Goal: Transaction & Acquisition: Download file/media

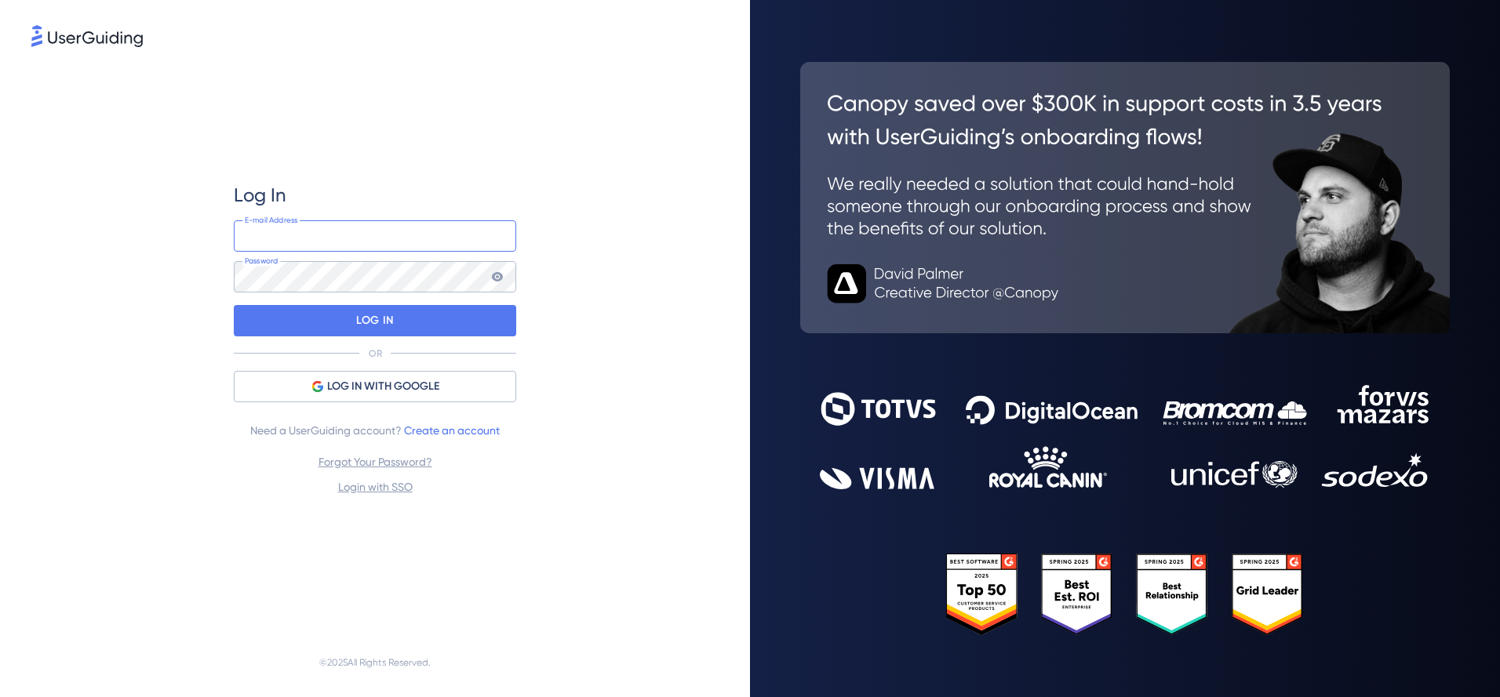
click at [387, 240] on input "email" at bounding box center [375, 235] width 282 height 31
click at [369, 243] on input "email" at bounding box center [375, 235] width 282 height 31
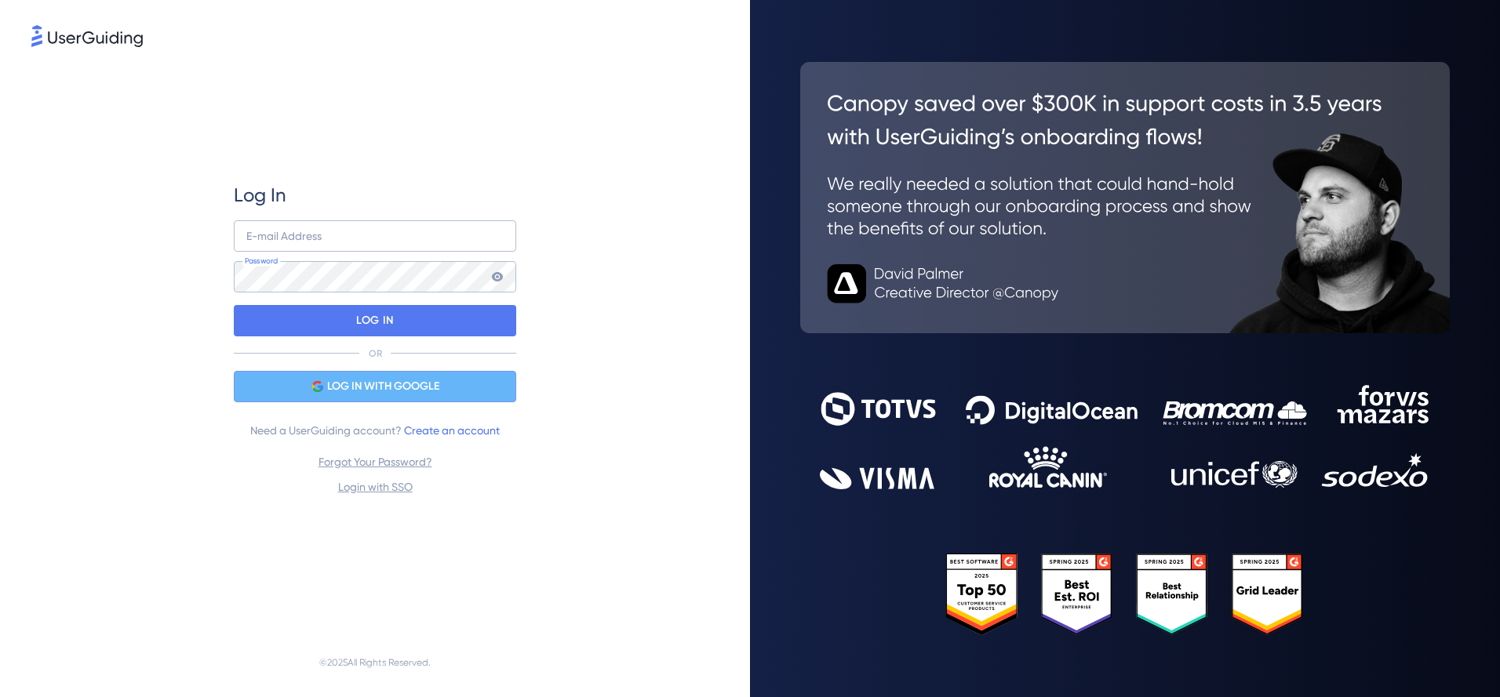
click at [391, 388] on span "LOG IN WITH GOOGLE" at bounding box center [383, 386] width 112 height 19
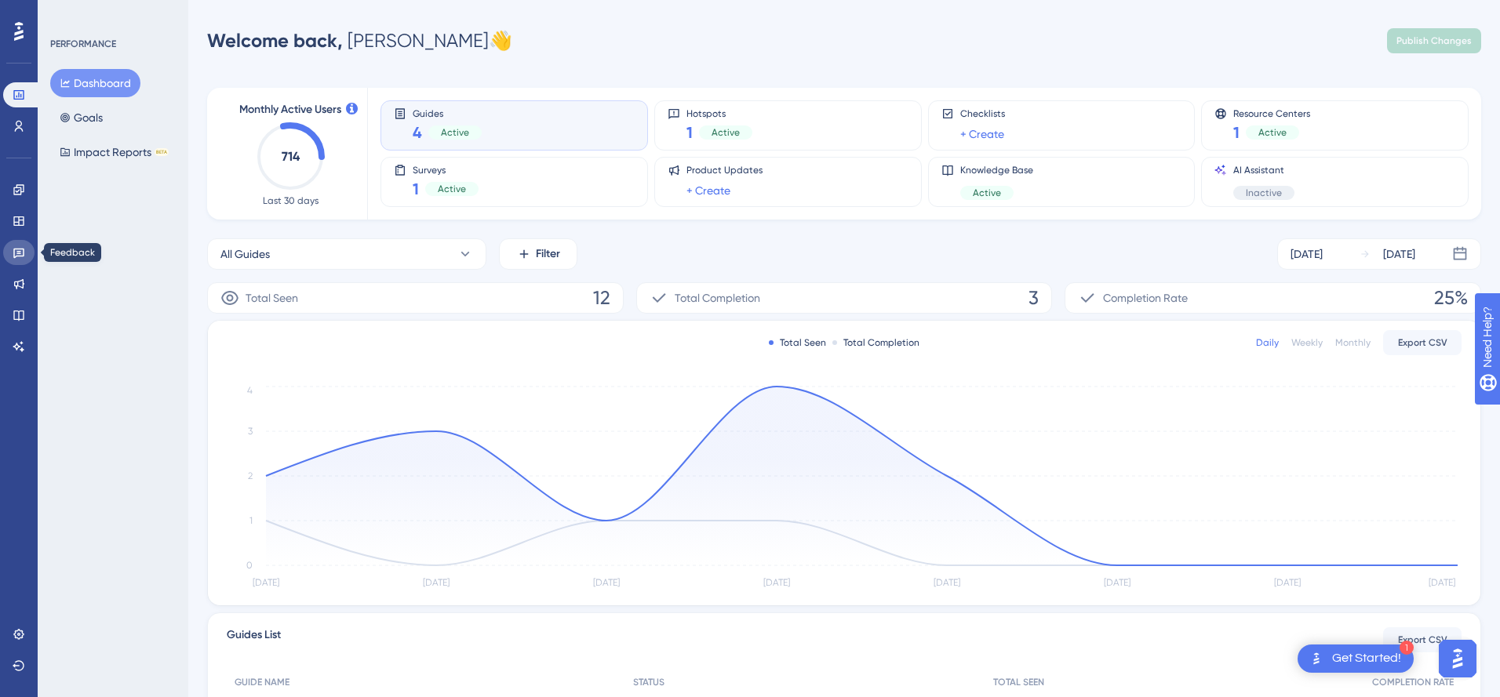
click at [22, 253] on icon at bounding box center [19, 252] width 13 height 13
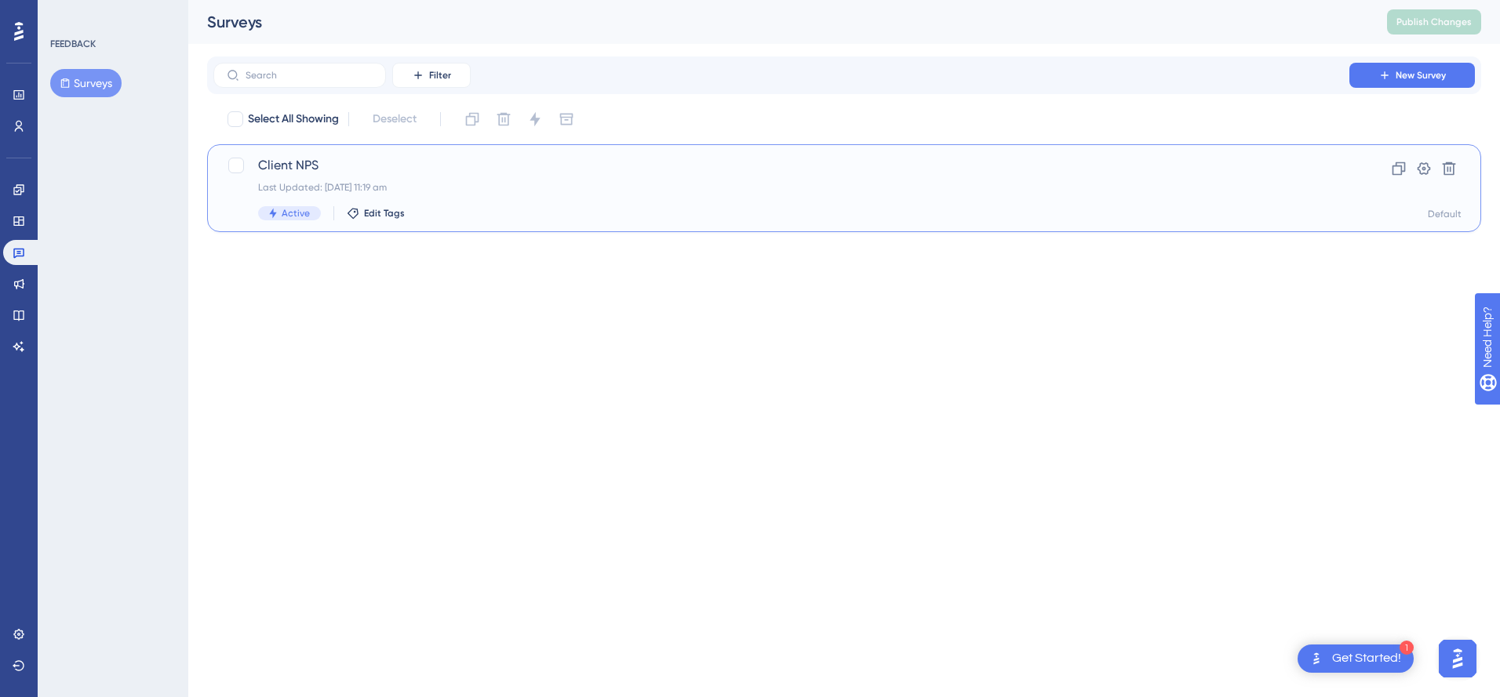
click at [303, 163] on span "Client NPS" at bounding box center [781, 165] width 1046 height 19
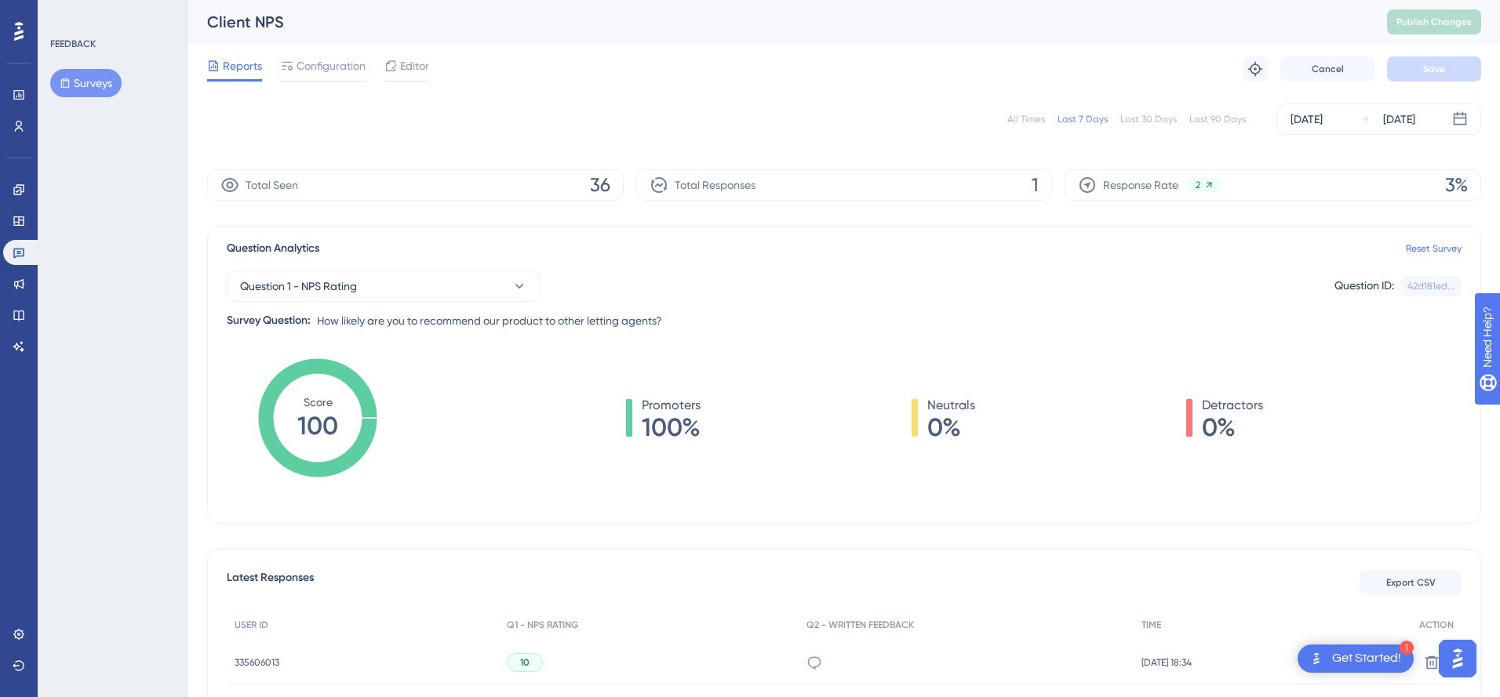
click at [1034, 124] on div "All Times" at bounding box center [1026, 119] width 38 height 13
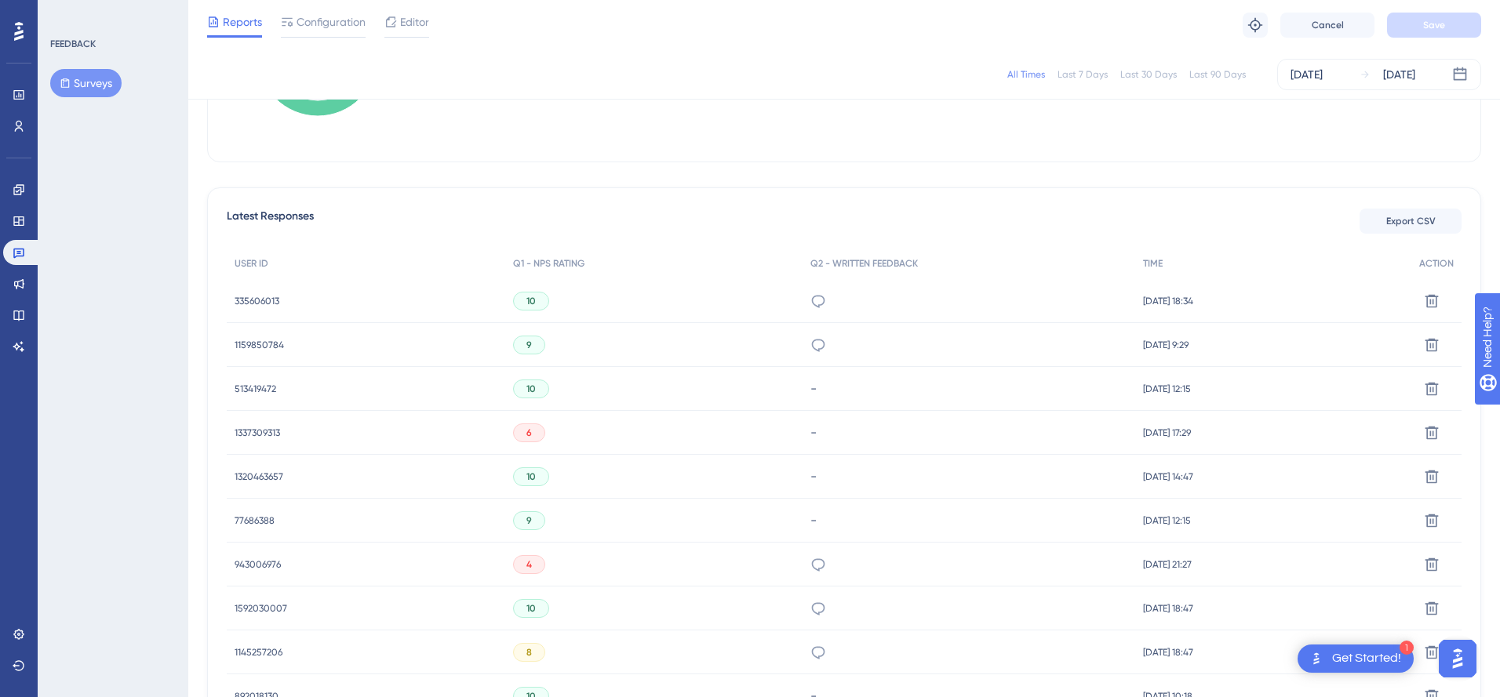
scroll to position [357, 0]
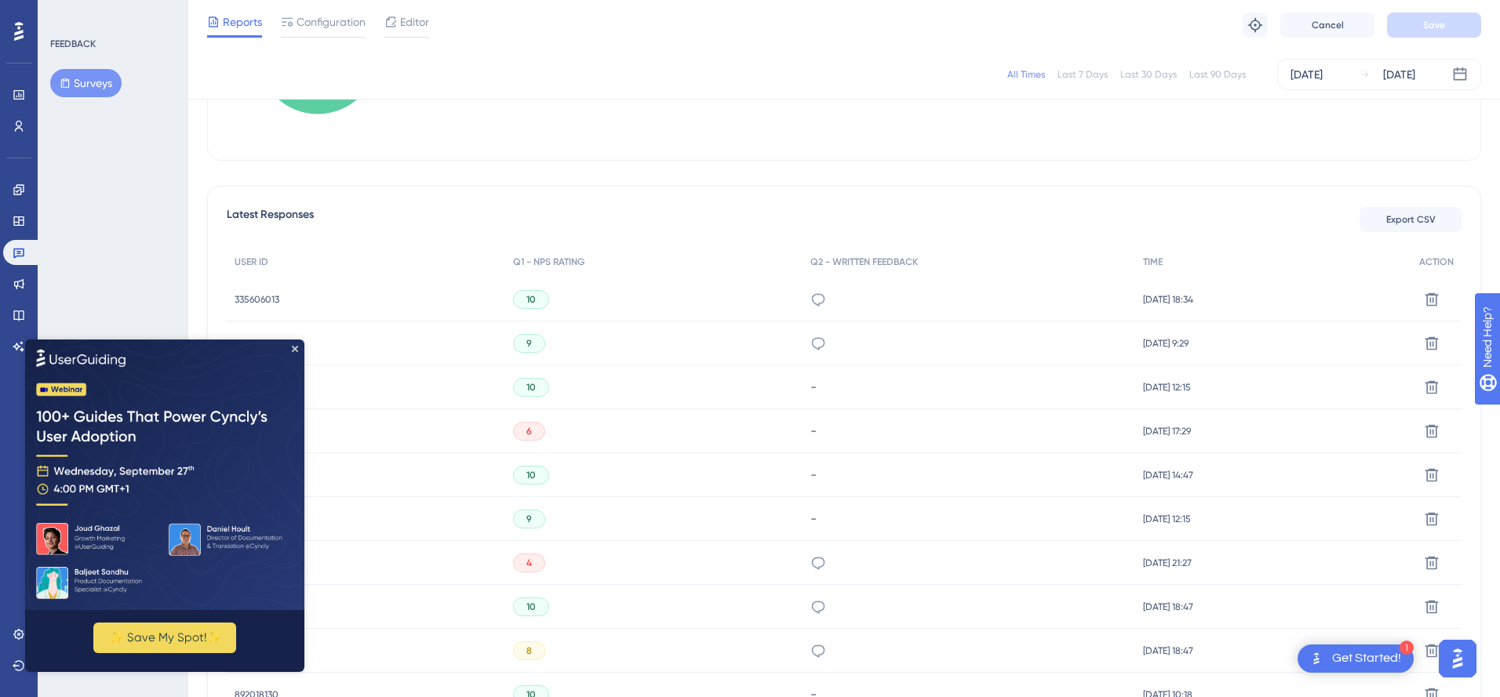
click at [298, 347] on img at bounding box center [164, 474] width 279 height 271
click at [297, 347] on icon "Close Preview" at bounding box center [295, 348] width 6 height 6
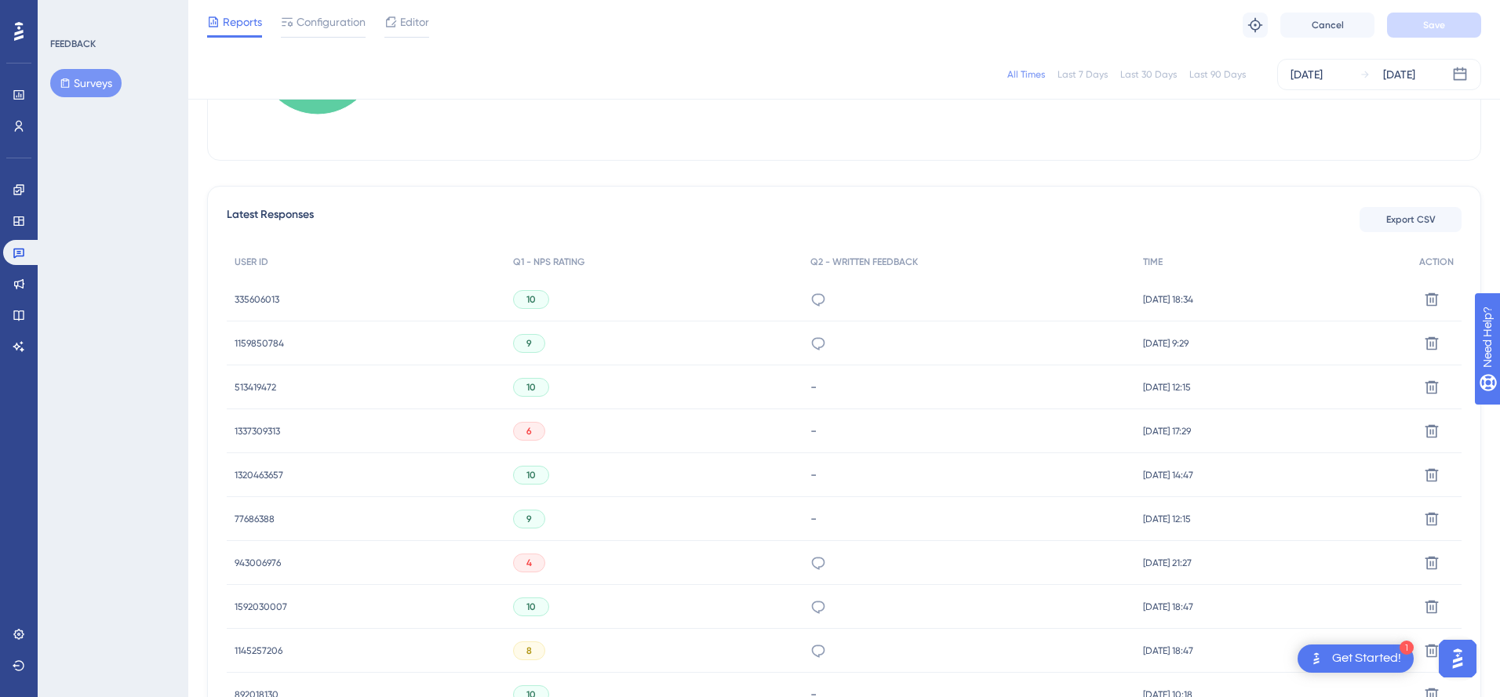
click at [254, 298] on span "335606013" at bounding box center [257, 299] width 45 height 13
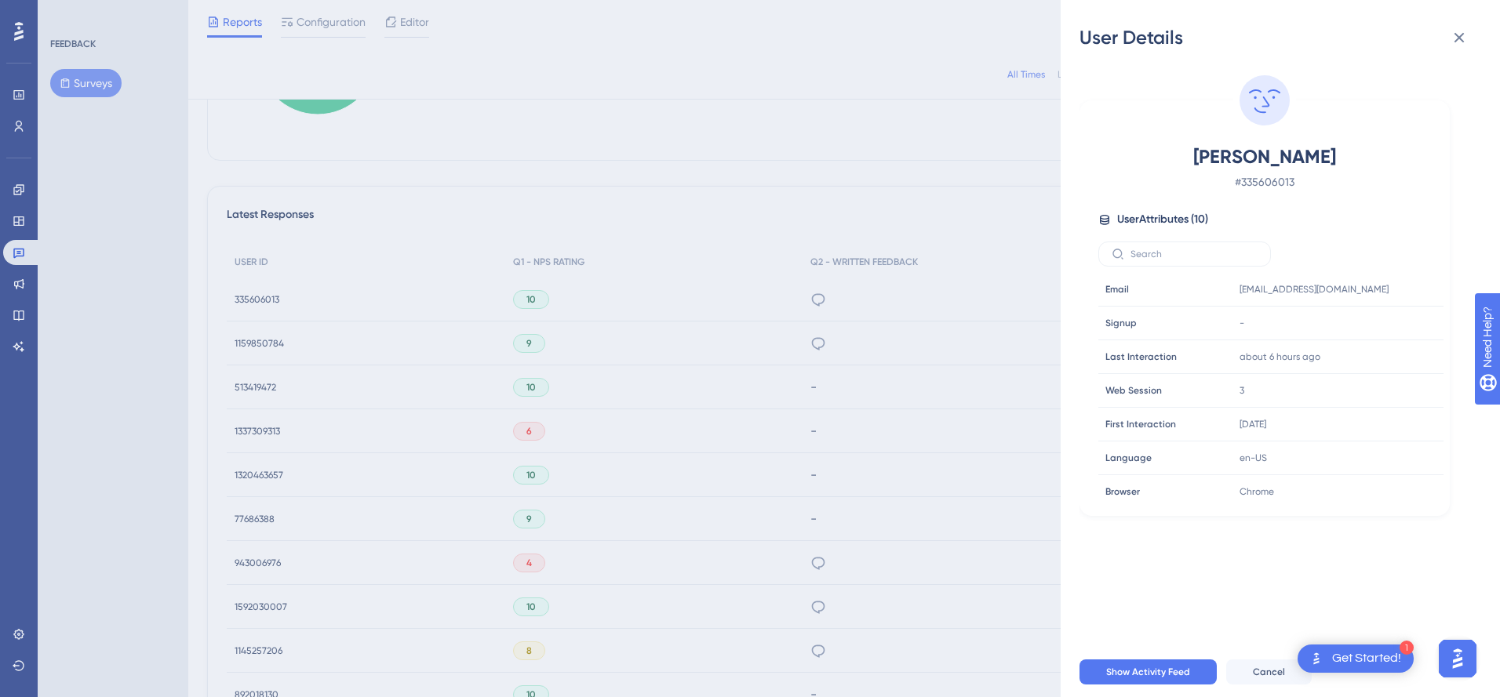
click at [628, 214] on div "User Details [PERSON_NAME] # 335606013 User Attributes ( 10 ) Email Email [EMAI…" at bounding box center [750, 348] width 1500 height 697
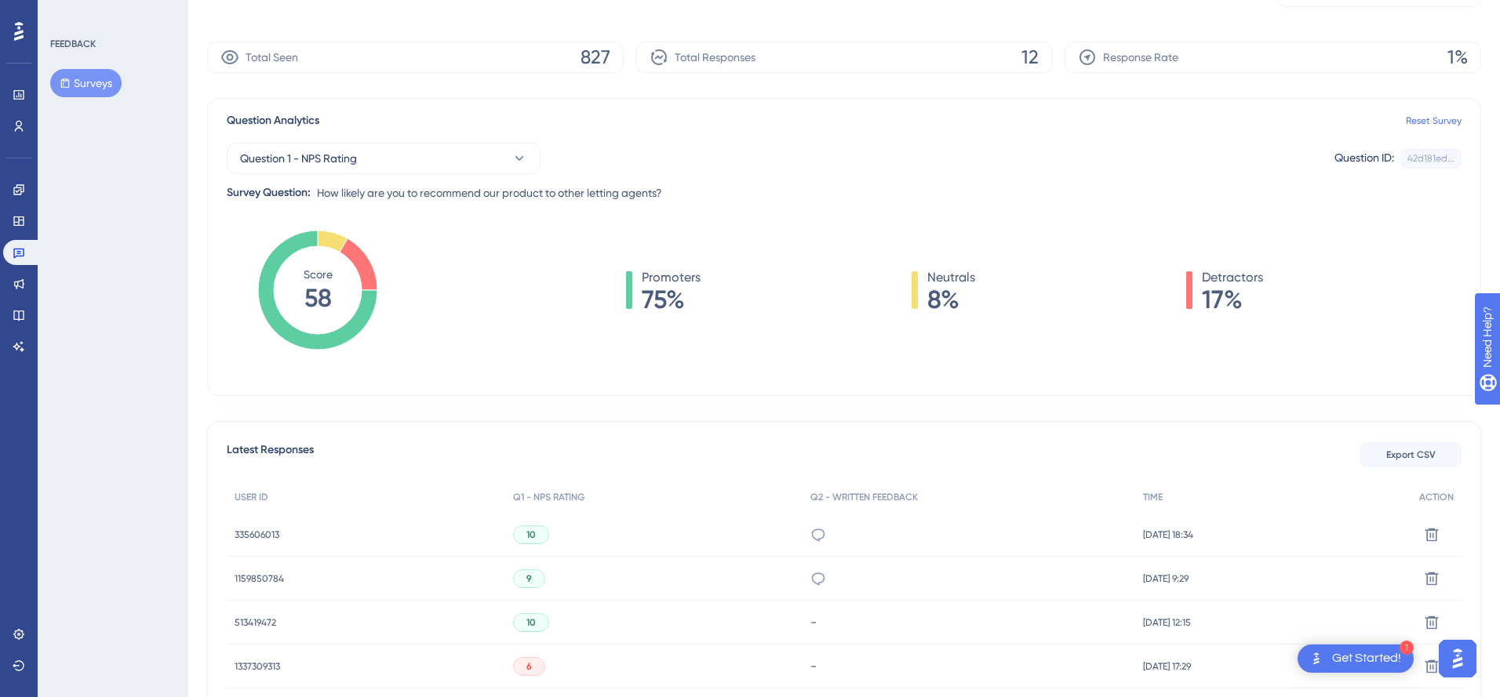
scroll to position [0, 0]
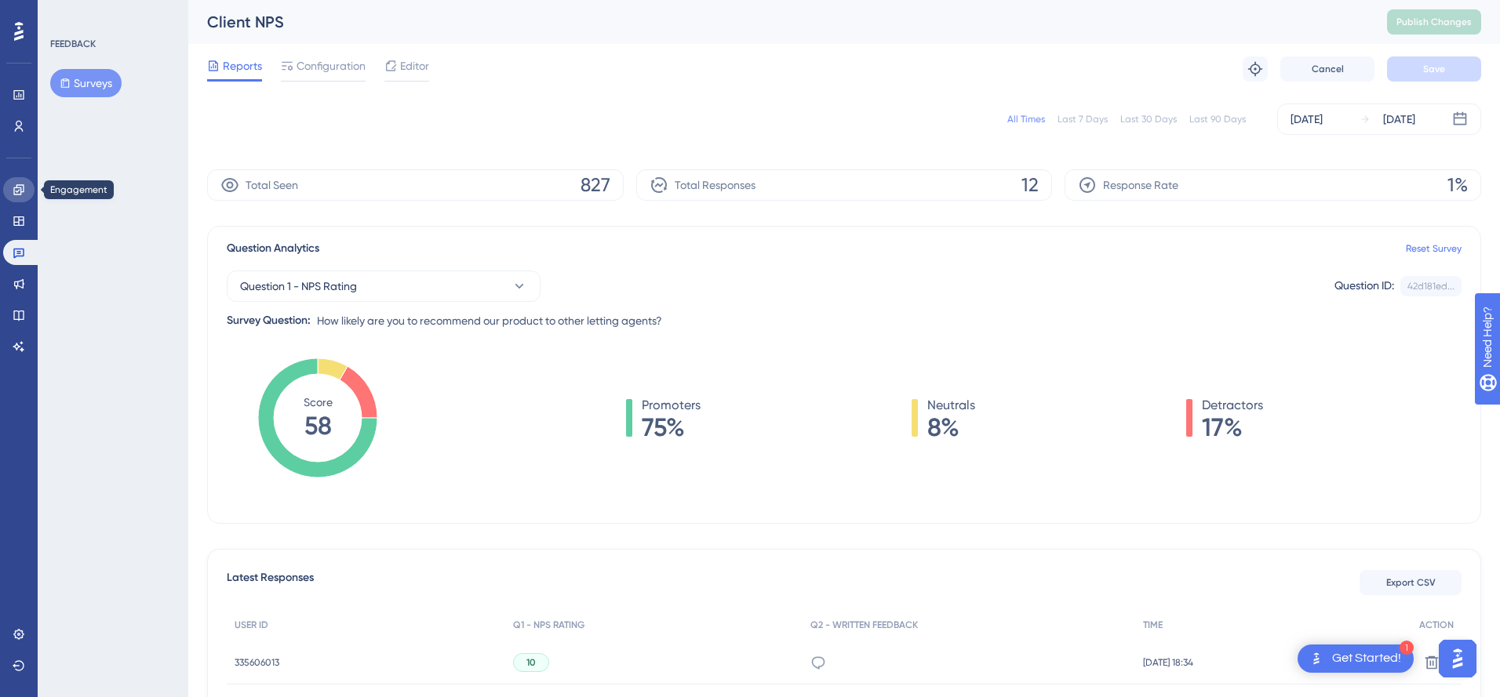
click at [20, 191] on icon at bounding box center [18, 189] width 10 height 10
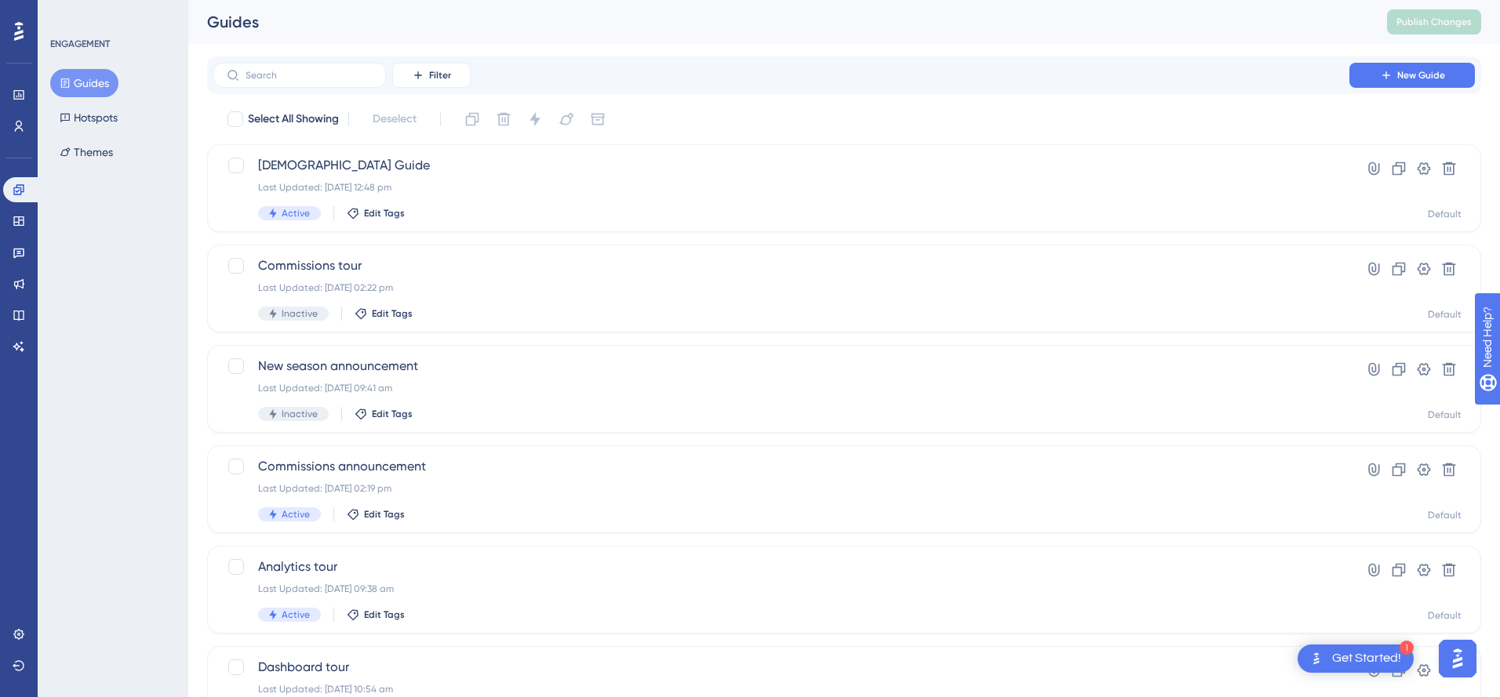
click at [13, 205] on div "Engagement Widgets Feedback Product Updates Knowledge Base AI Assistant" at bounding box center [18, 268] width 31 height 182
click at [16, 216] on icon at bounding box center [19, 221] width 13 height 13
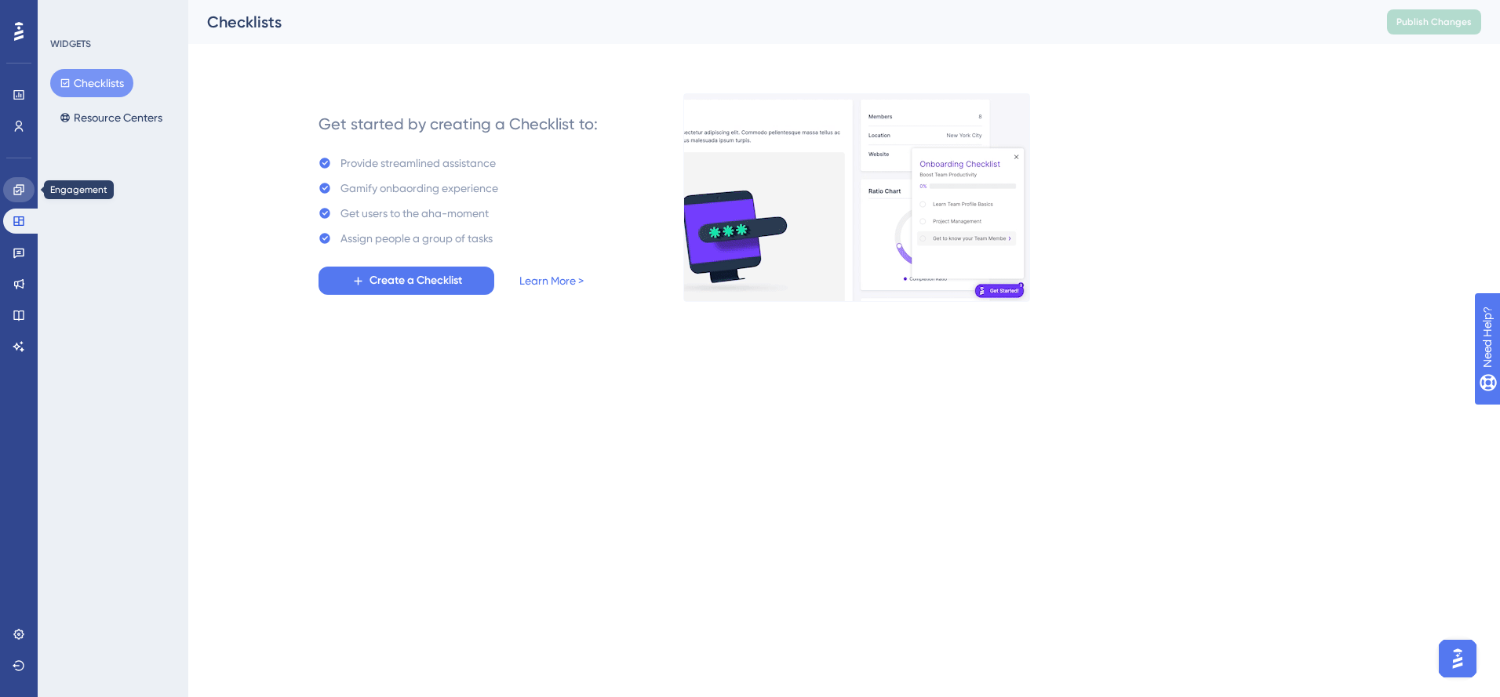
click at [19, 191] on icon at bounding box center [19, 190] width 13 height 13
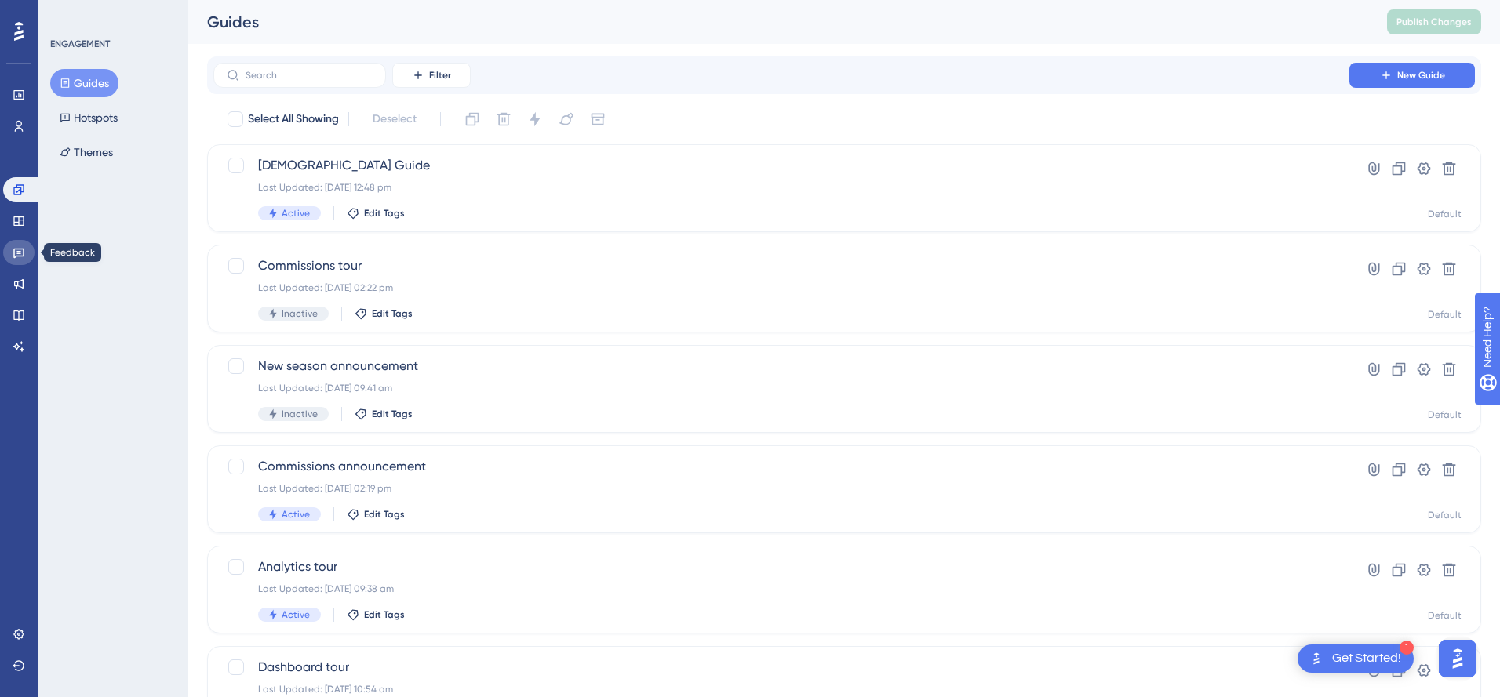
click at [20, 250] on icon at bounding box center [19, 252] width 13 height 13
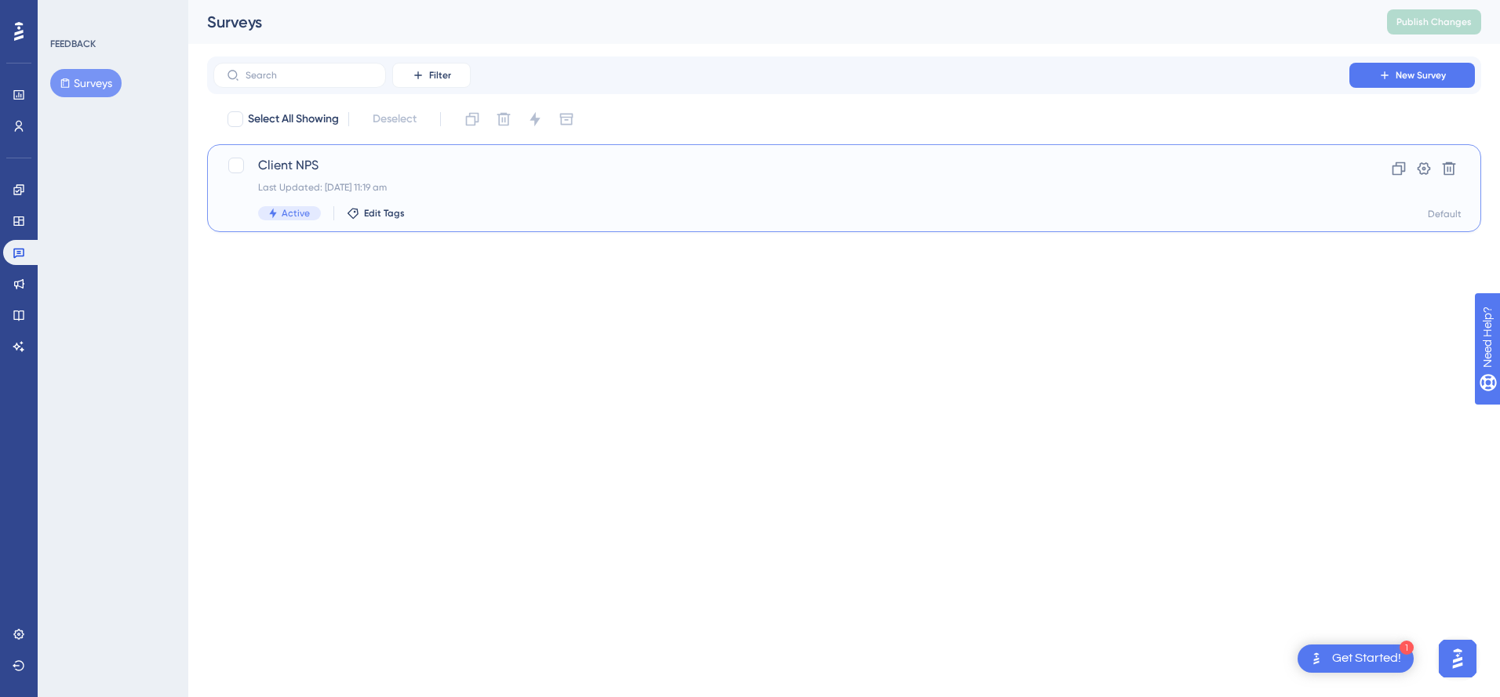
click at [293, 162] on span "Client NPS" at bounding box center [781, 165] width 1046 height 19
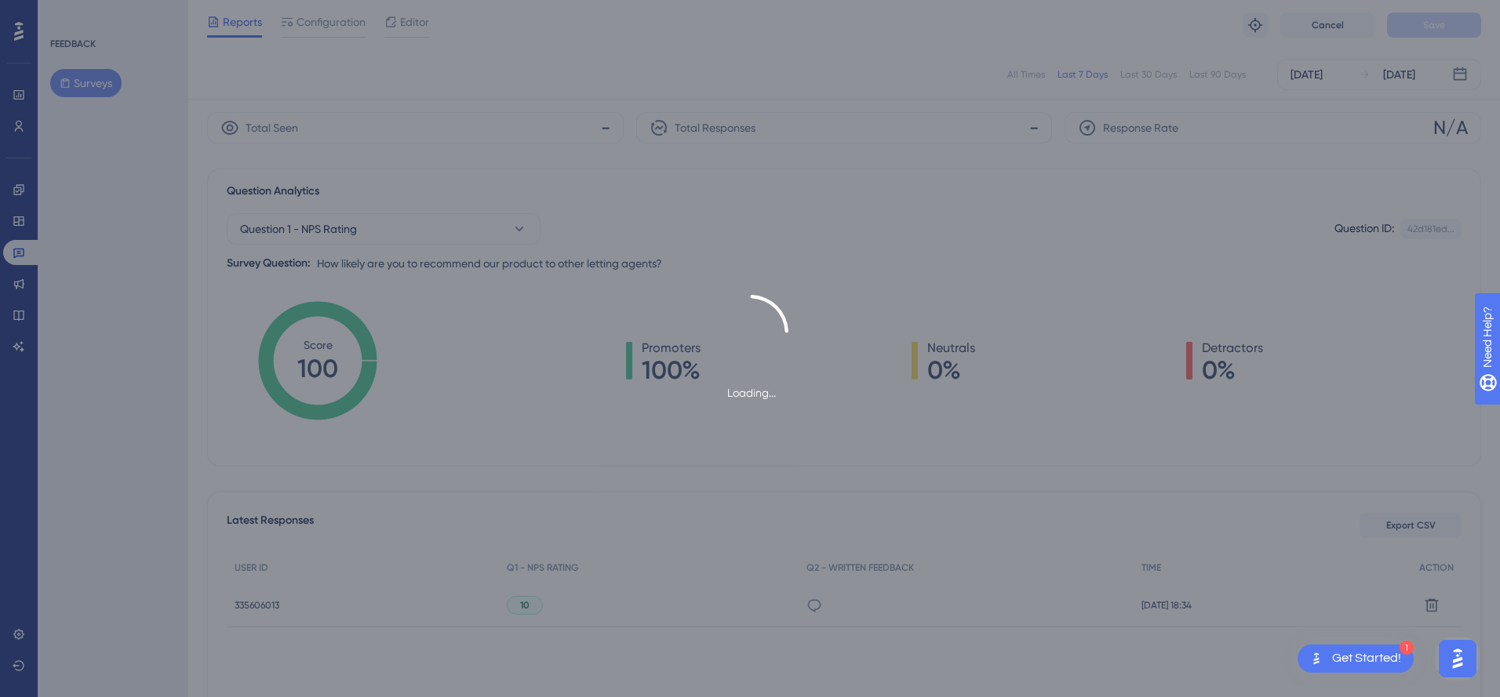
scroll to position [77, 0]
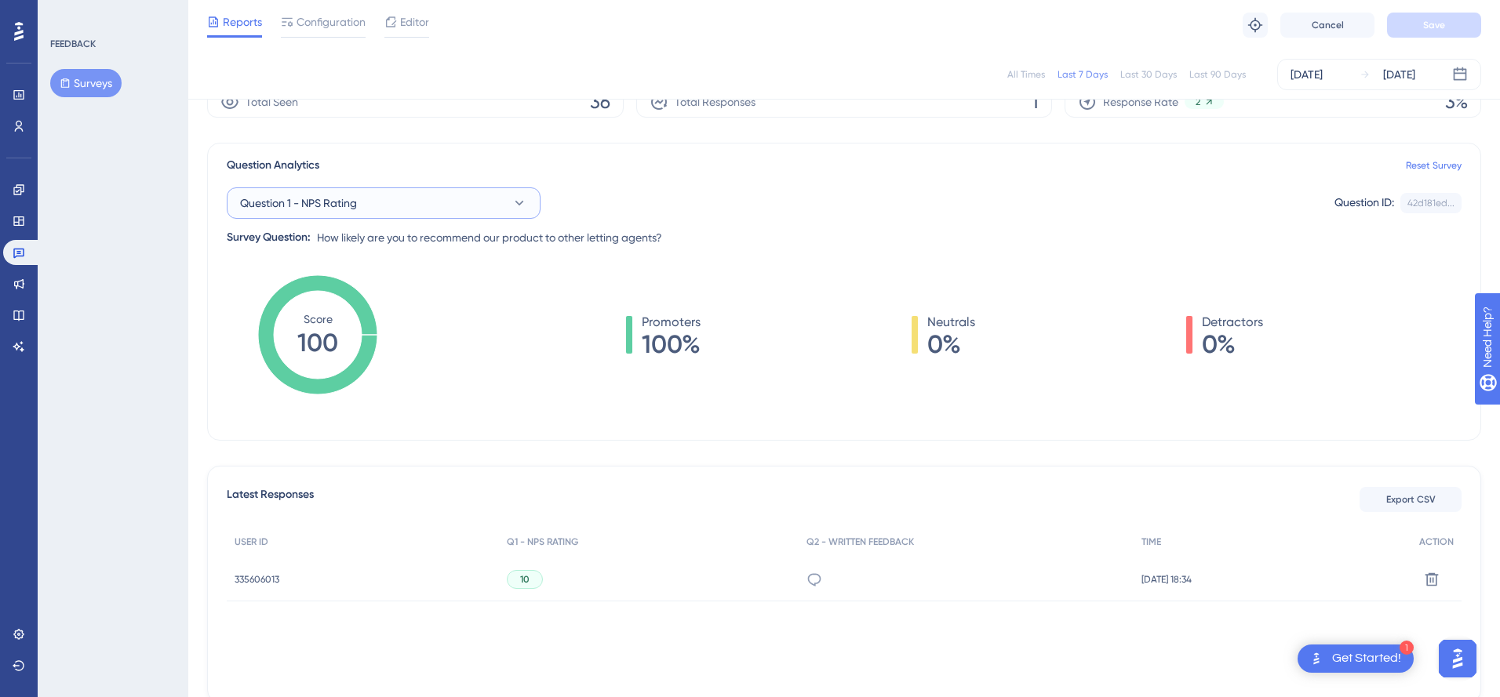
click at [428, 207] on button "Question 1 - NPS Rating" at bounding box center [384, 202] width 314 height 31
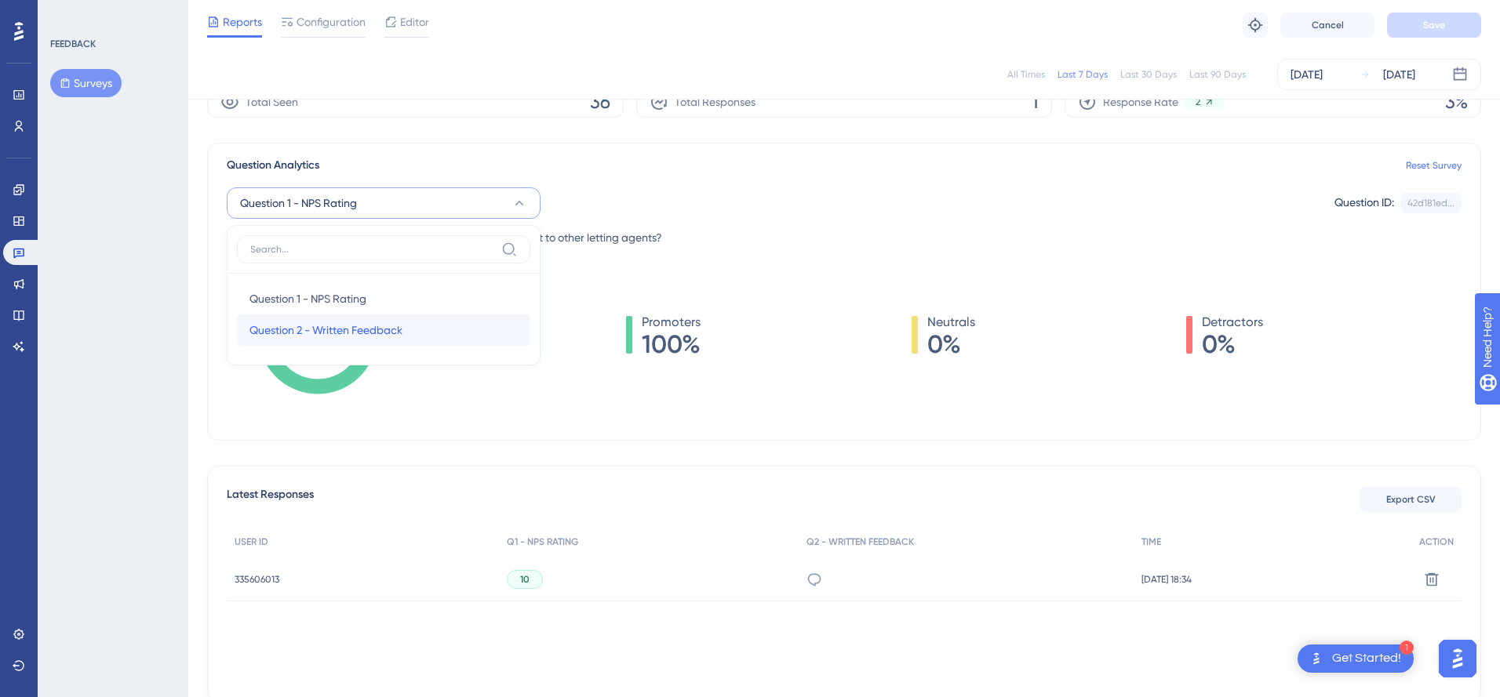
click at [347, 330] on span "Question 2 - Written Feedback" at bounding box center [325, 330] width 153 height 19
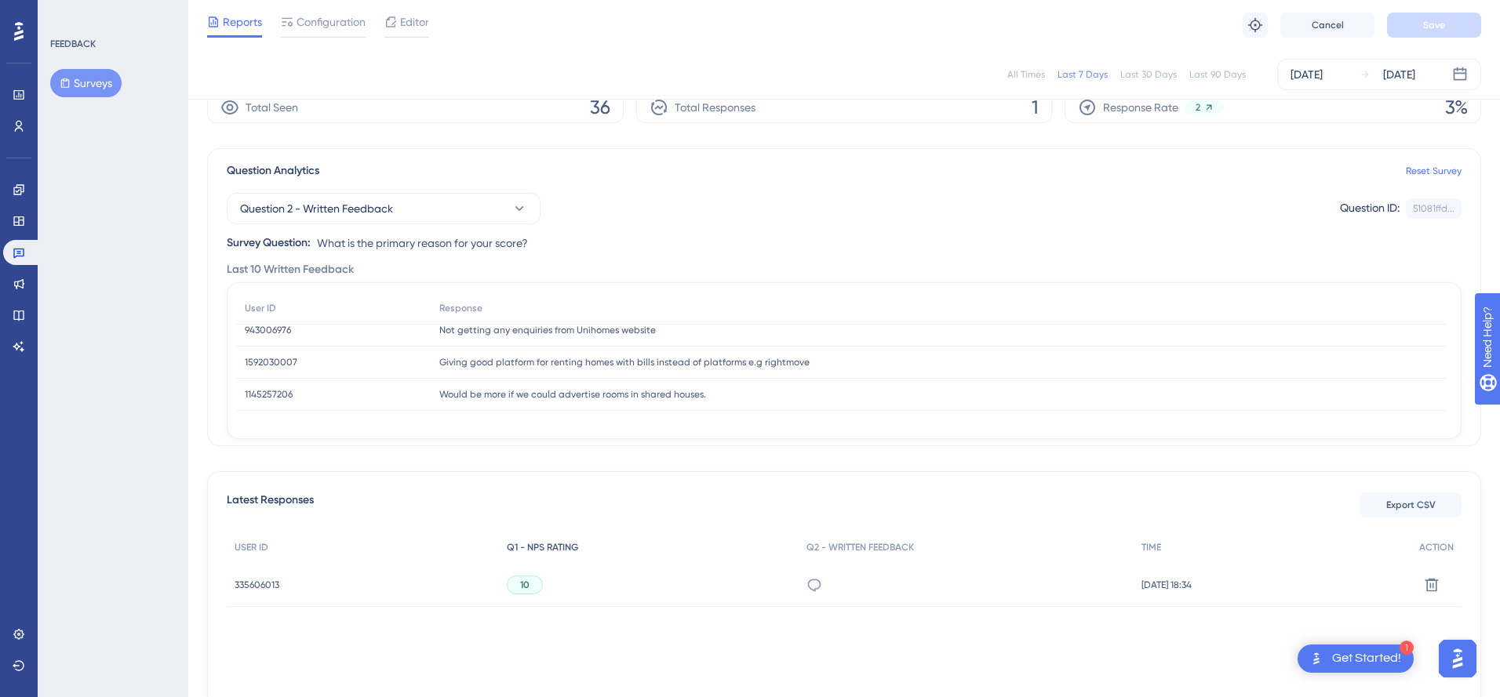
scroll to position [90, 0]
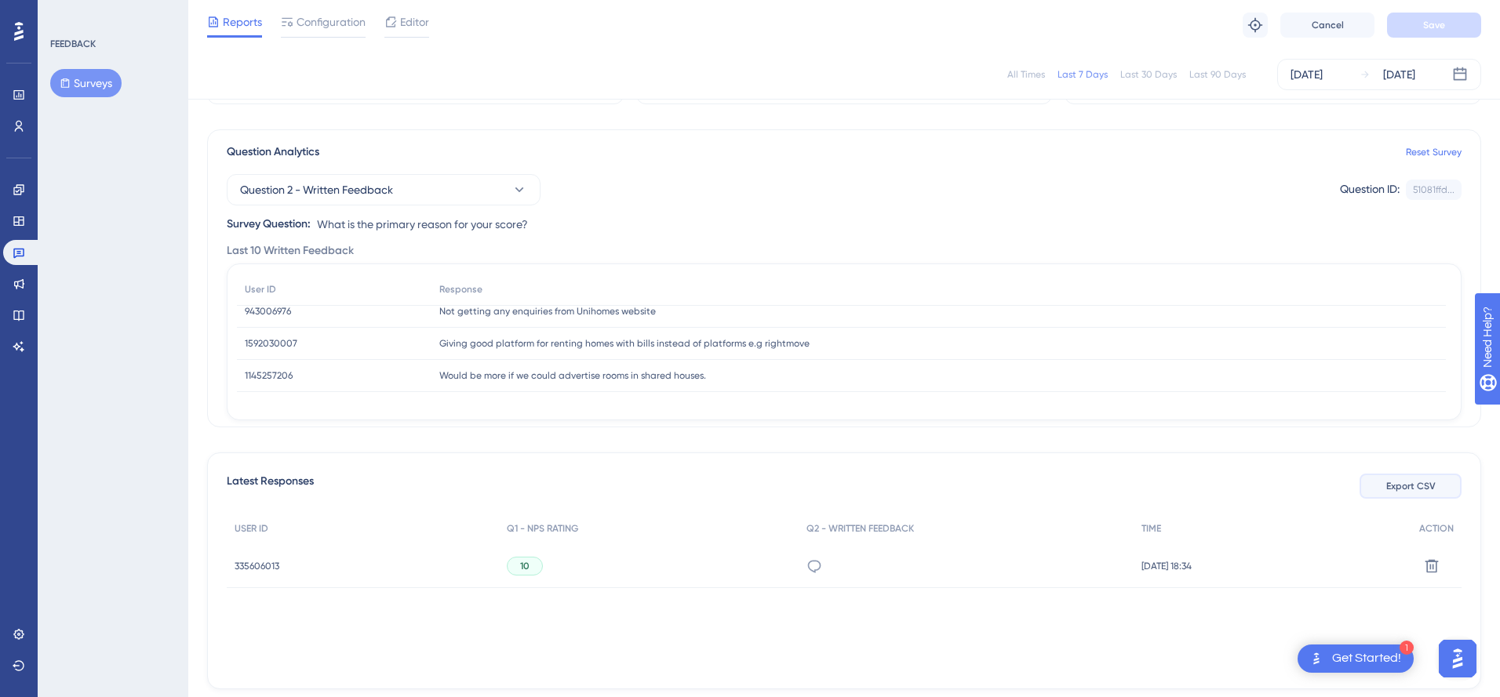
click at [1410, 484] on span "Export CSV" at bounding box center [1410, 486] width 49 height 13
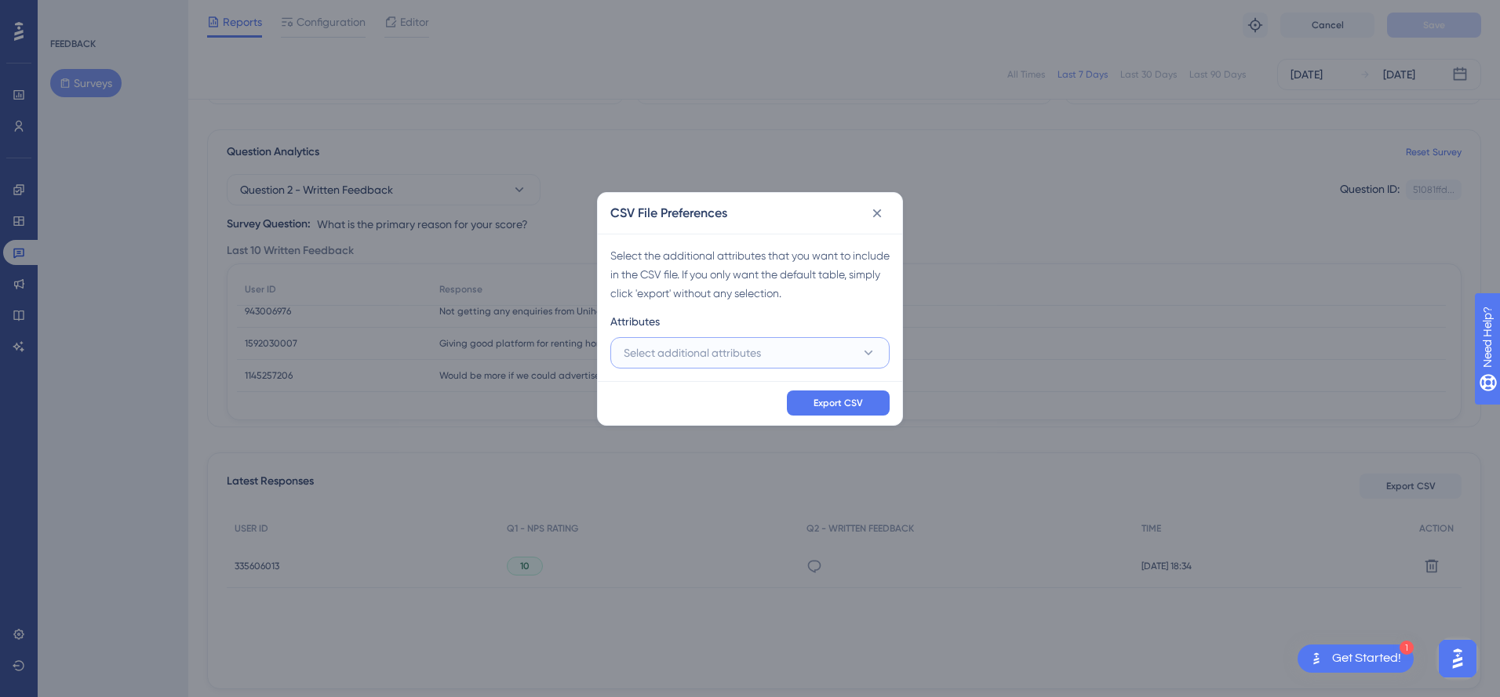
click at [790, 347] on button "Select additional attributes" at bounding box center [749, 352] width 279 height 31
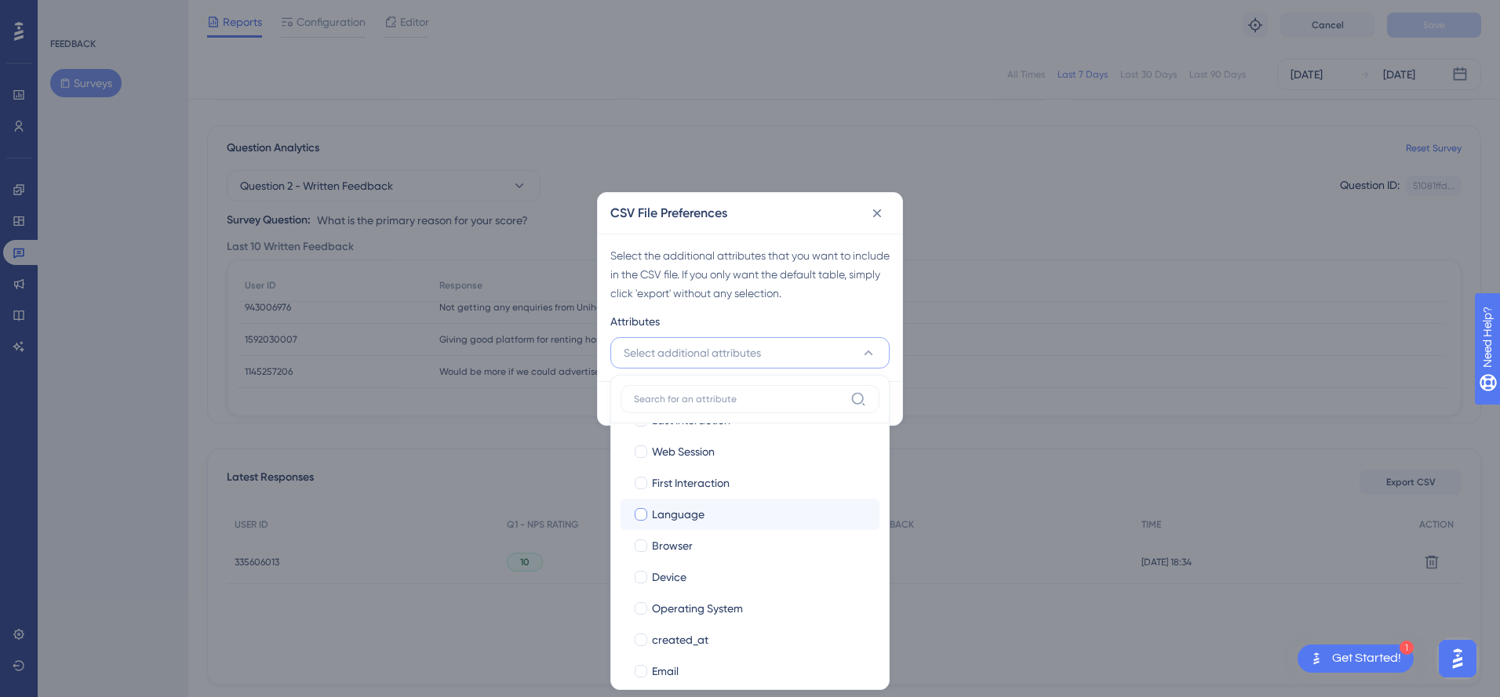
scroll to position [0, 0]
click at [783, 321] on div "Attributes" at bounding box center [749, 324] width 279 height 25
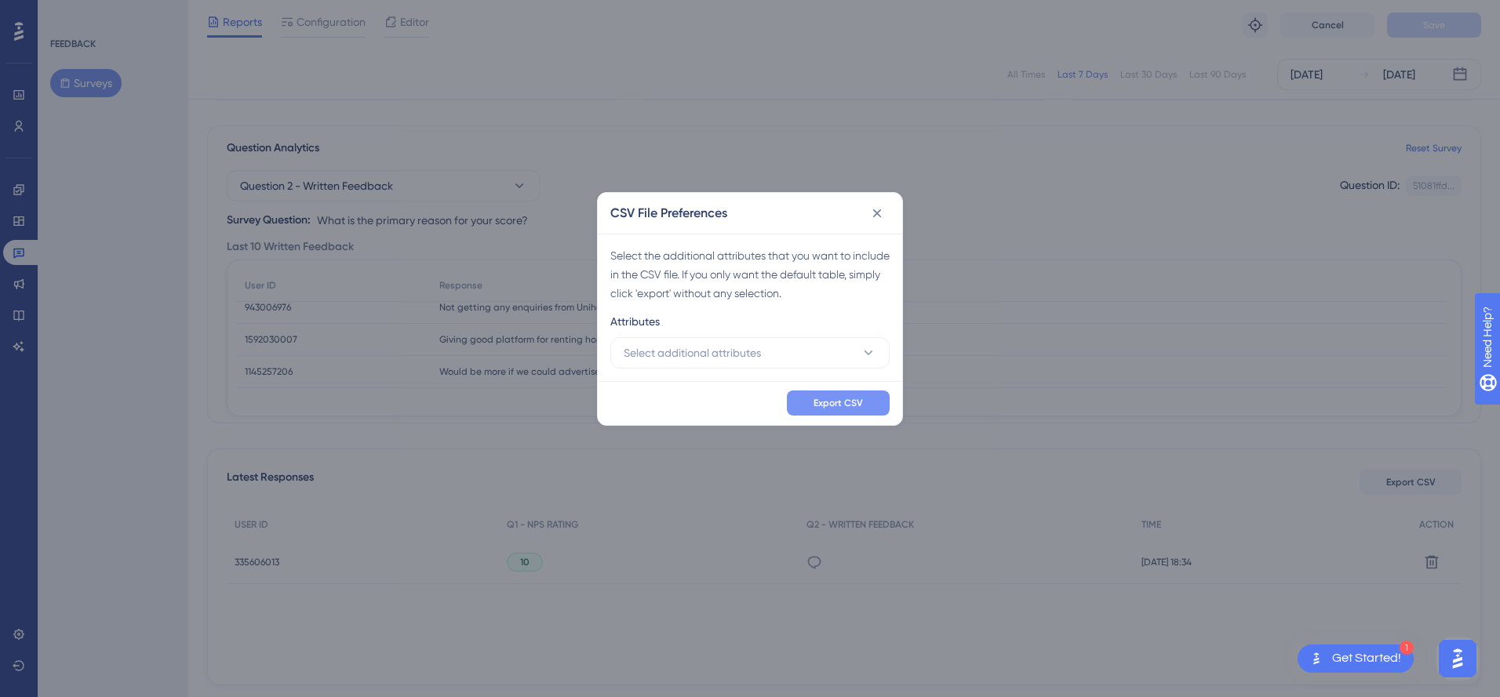
click at [839, 404] on span "Export CSV" at bounding box center [837, 403] width 49 height 13
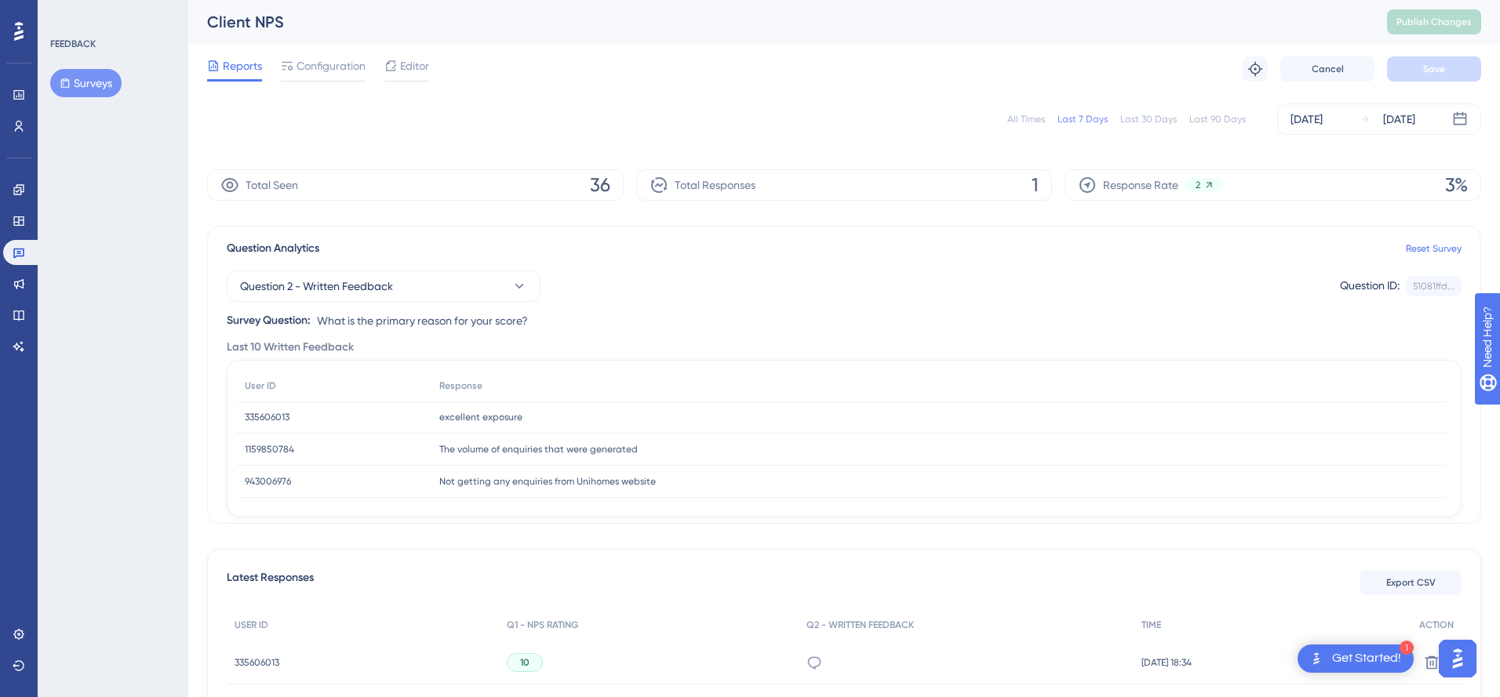
click at [1028, 115] on div "All Times" at bounding box center [1026, 119] width 38 height 13
click at [1024, 119] on div "All Times" at bounding box center [1026, 119] width 38 height 13
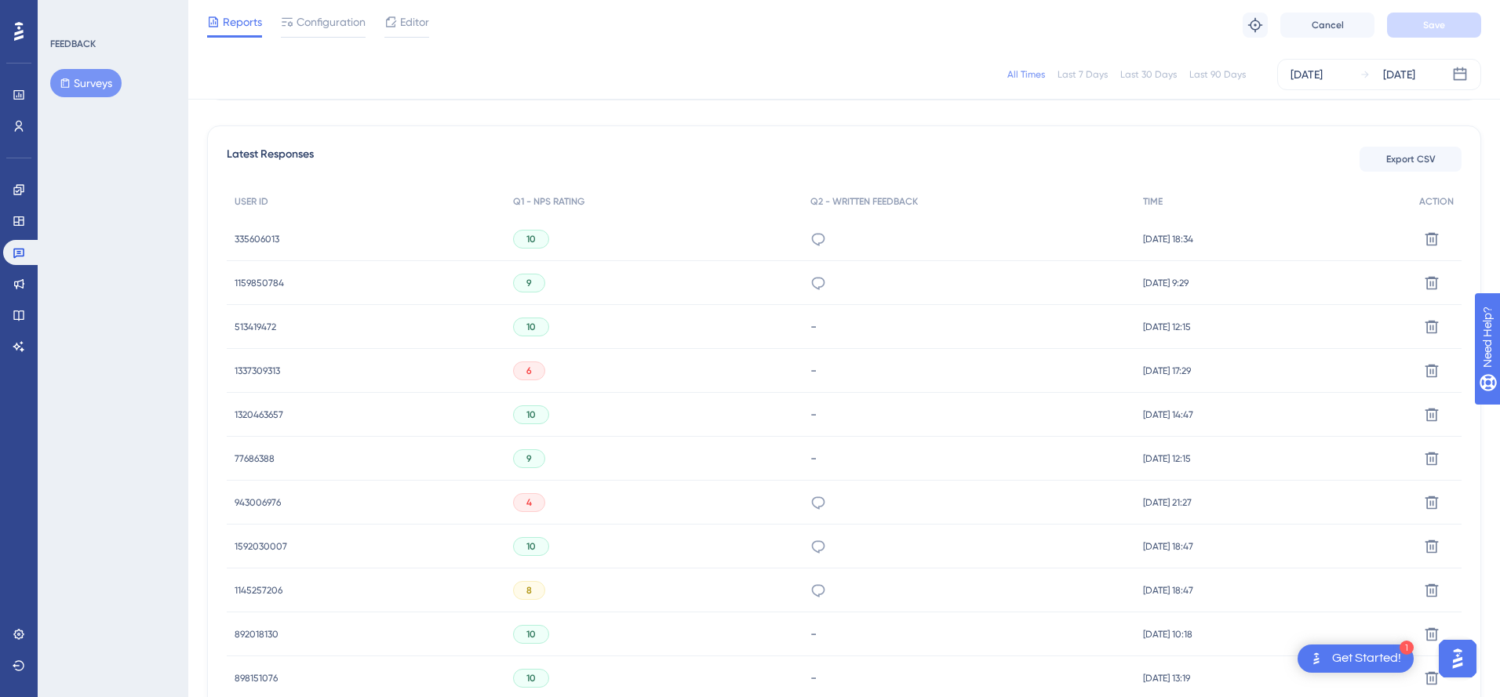
scroll to position [425, 0]
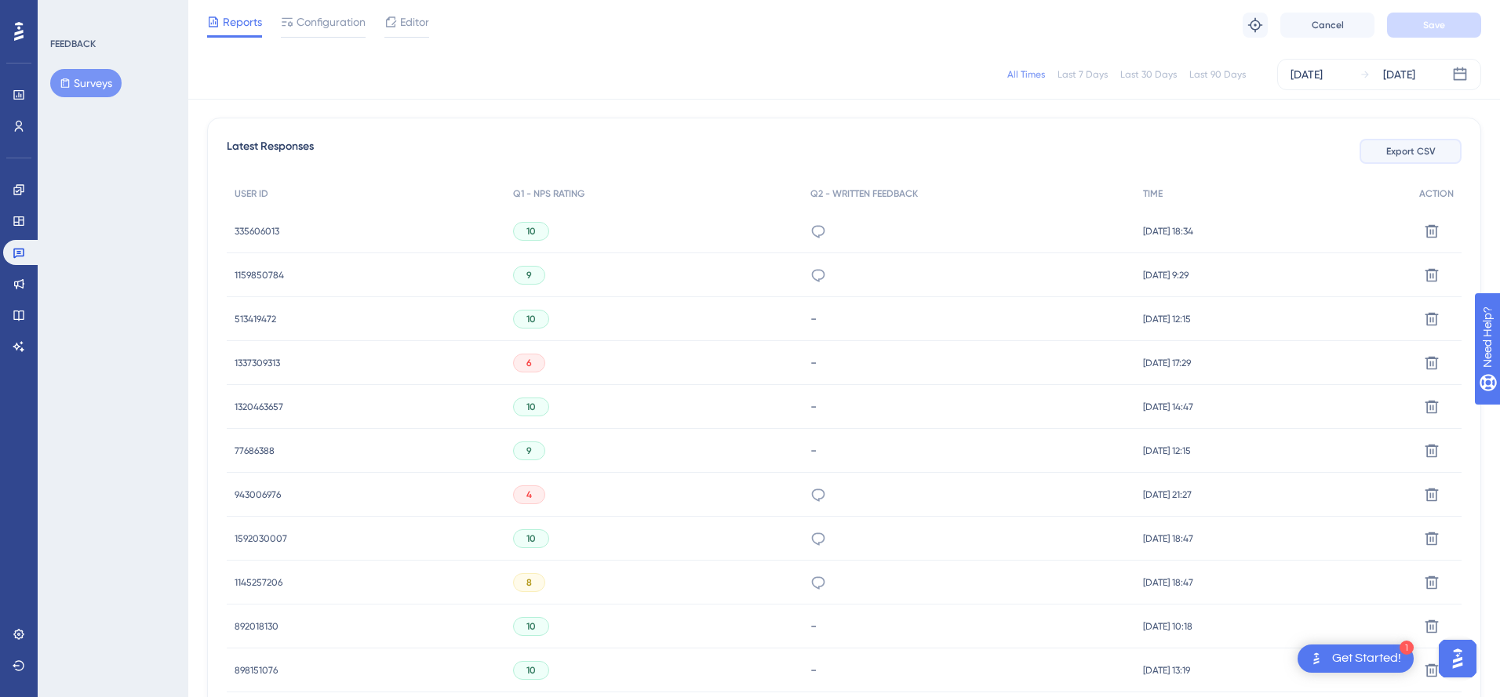
click at [1402, 151] on span "Export CSV" at bounding box center [1410, 151] width 49 height 13
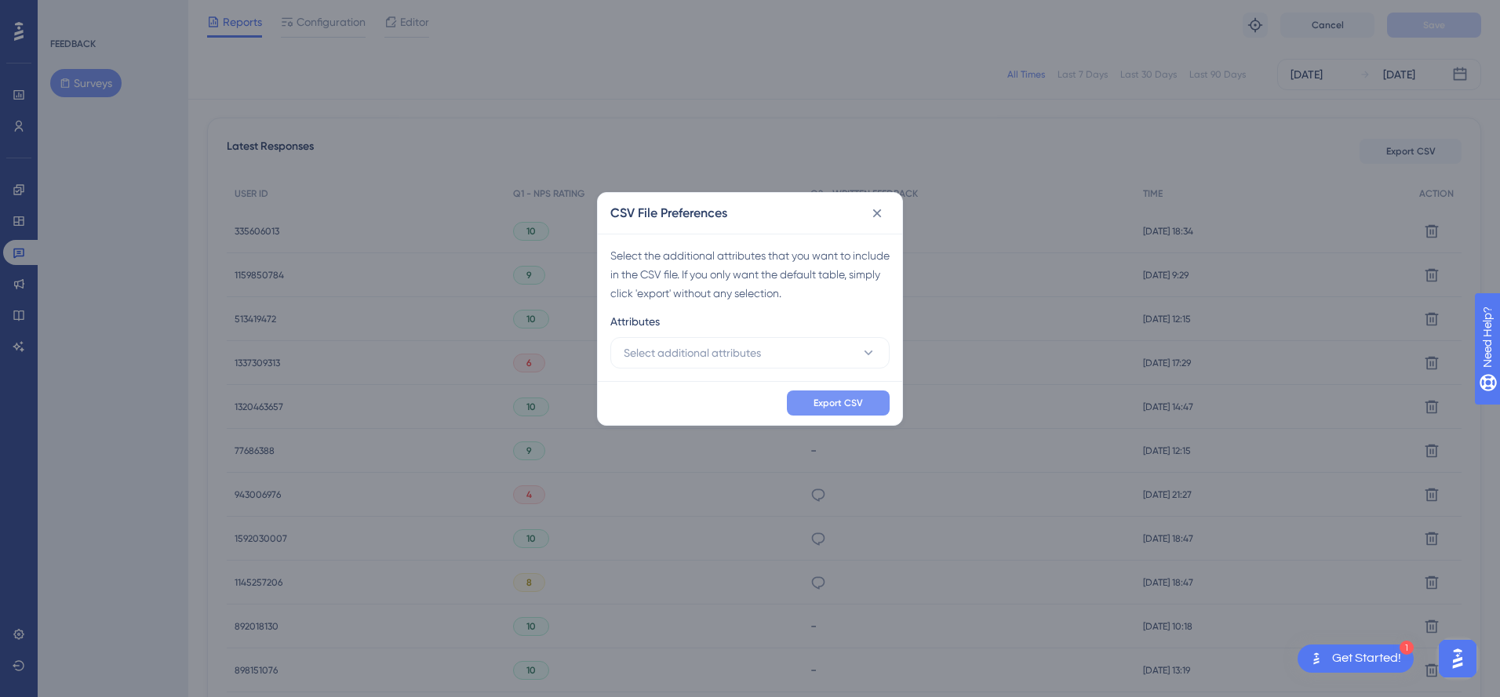
click at [831, 394] on button "Export CSV" at bounding box center [838, 403] width 103 height 25
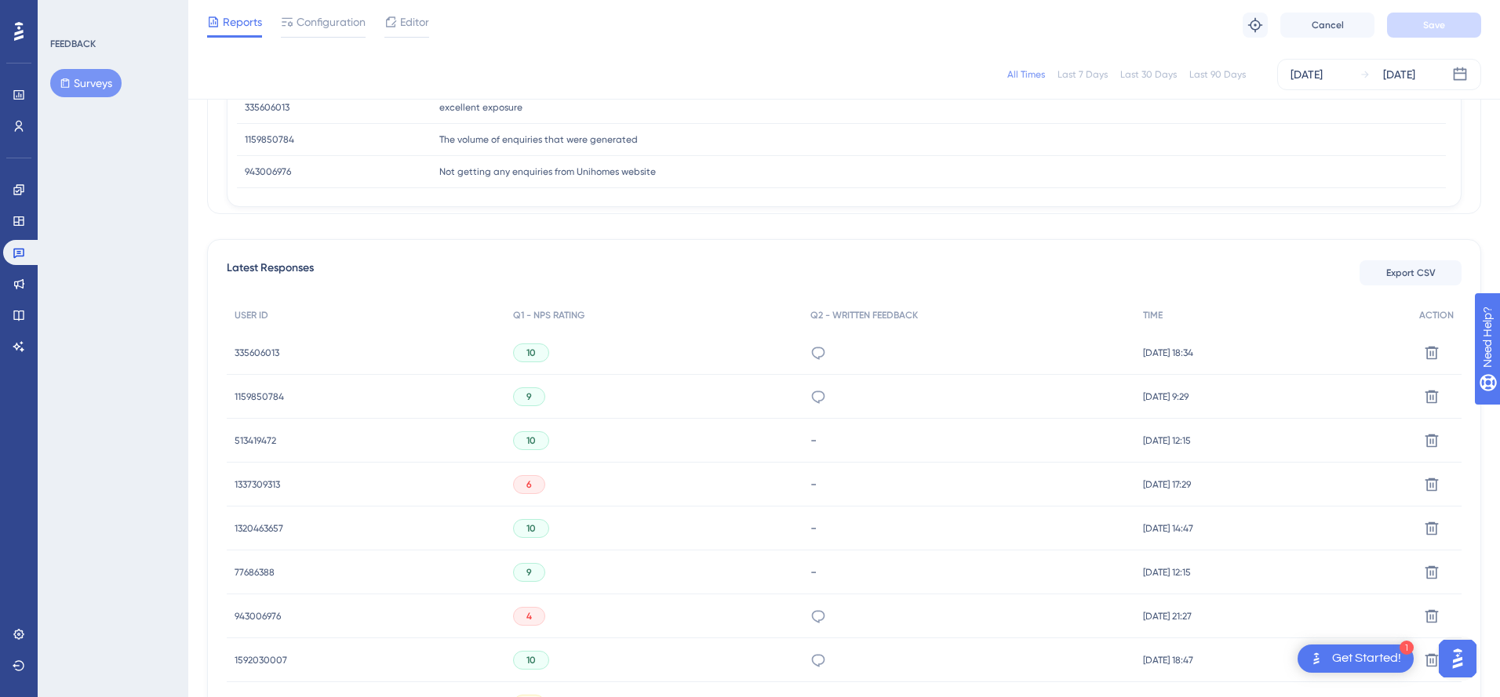
scroll to position [0, 0]
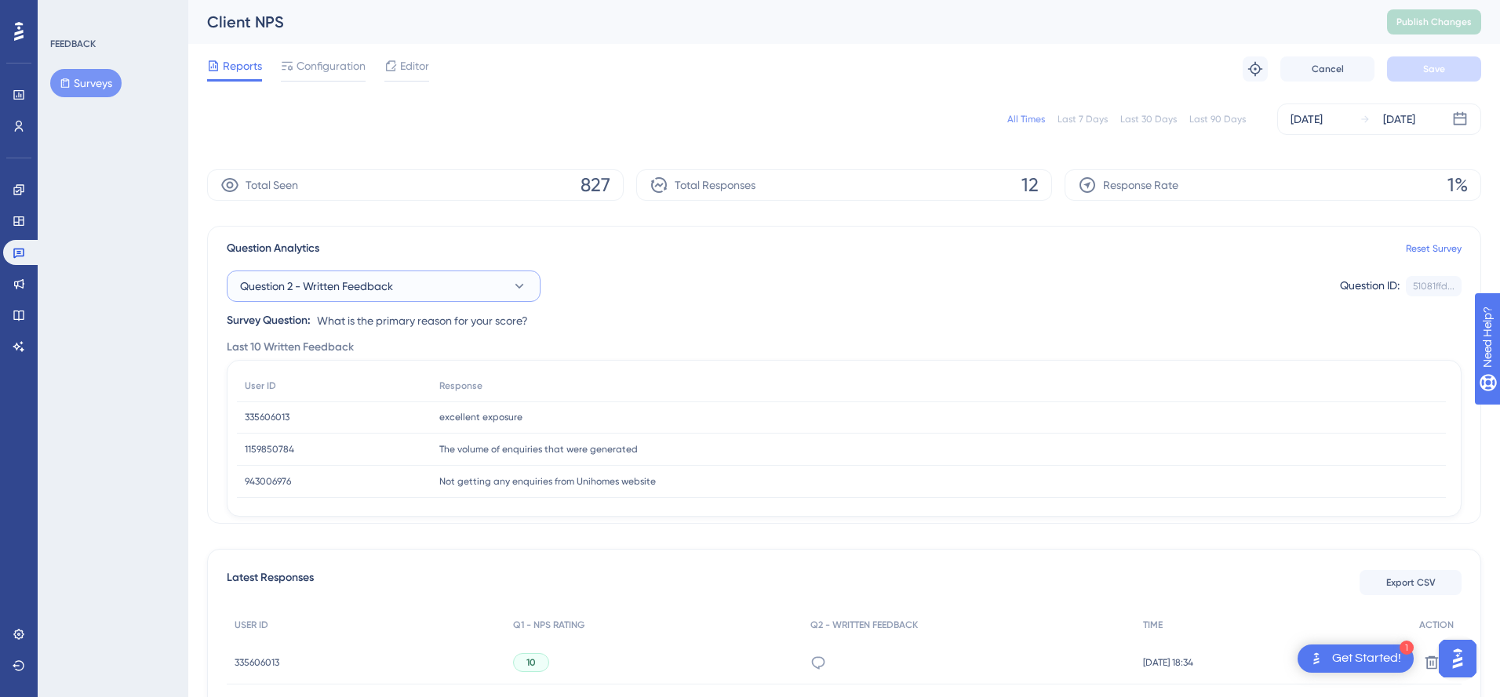
click at [503, 285] on button "Question 2 - Written Feedback" at bounding box center [384, 286] width 314 height 31
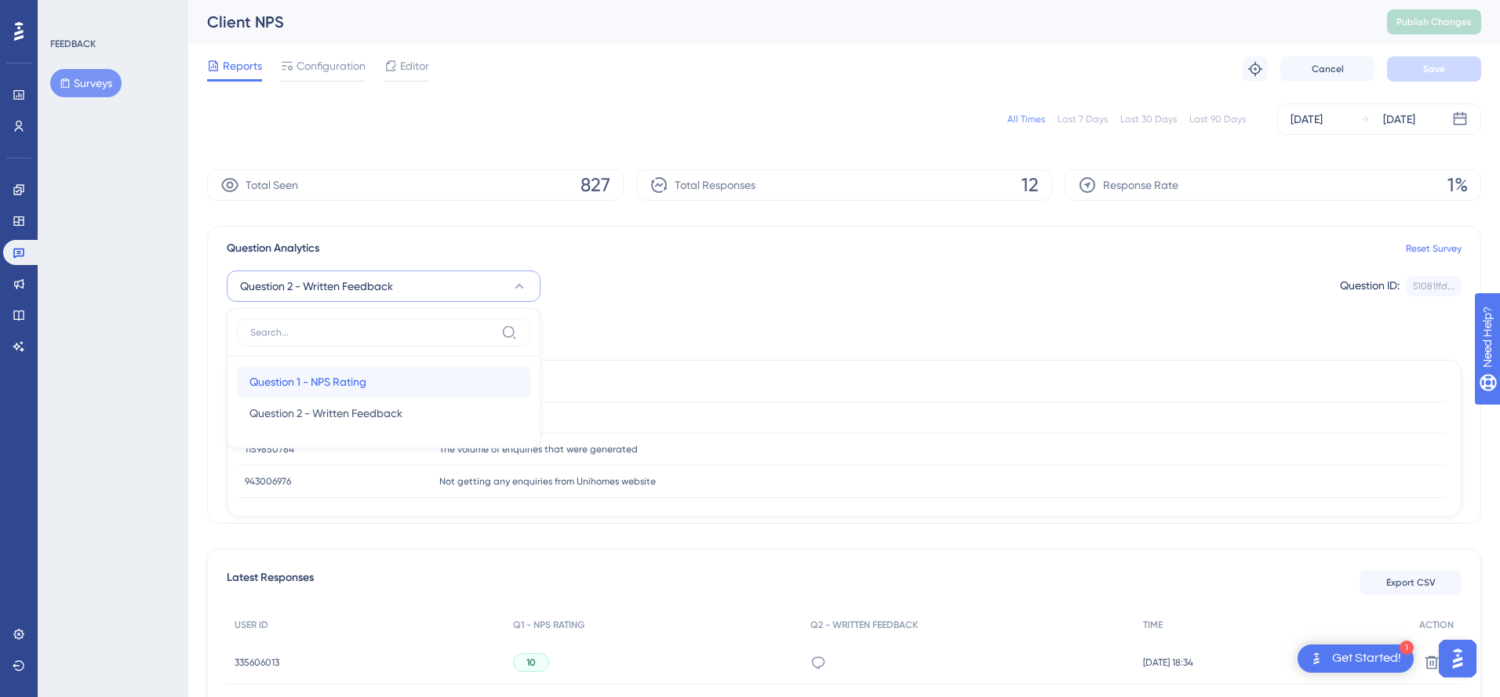
click at [402, 370] on div "Question 1 - NPS Rating Question 1 - NPS Rating" at bounding box center [383, 381] width 268 height 31
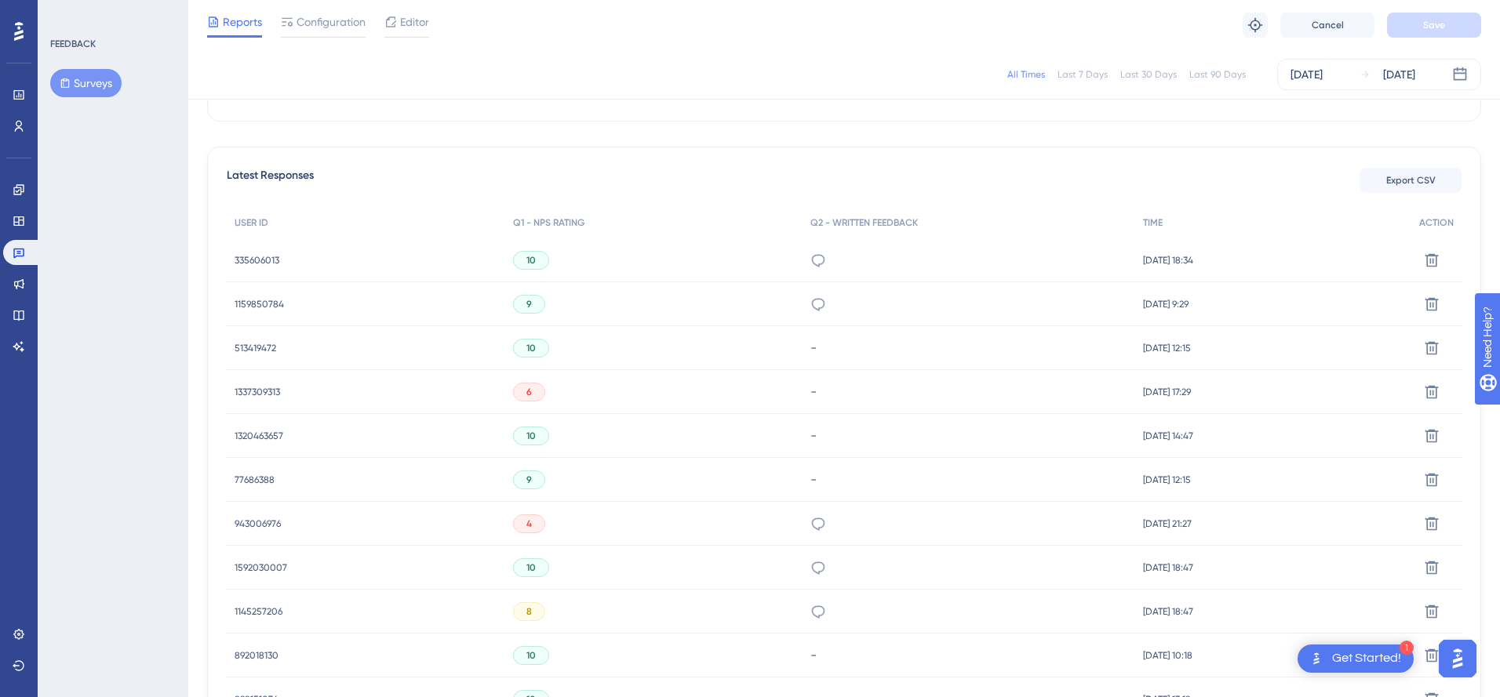
scroll to position [395, 0]
click at [1400, 185] on span "Export CSV" at bounding box center [1410, 181] width 49 height 13
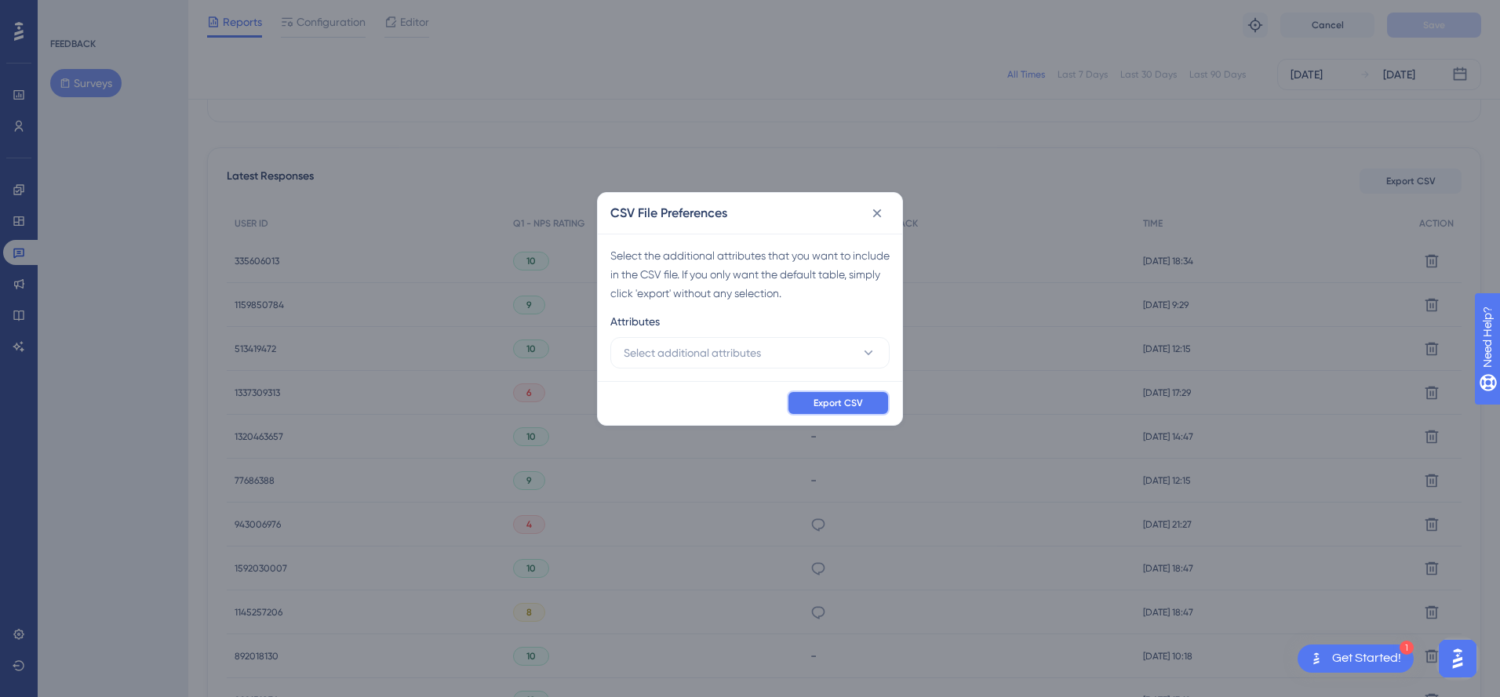
click at [866, 399] on button "Export CSV" at bounding box center [838, 403] width 103 height 25
